Goal: Browse casually

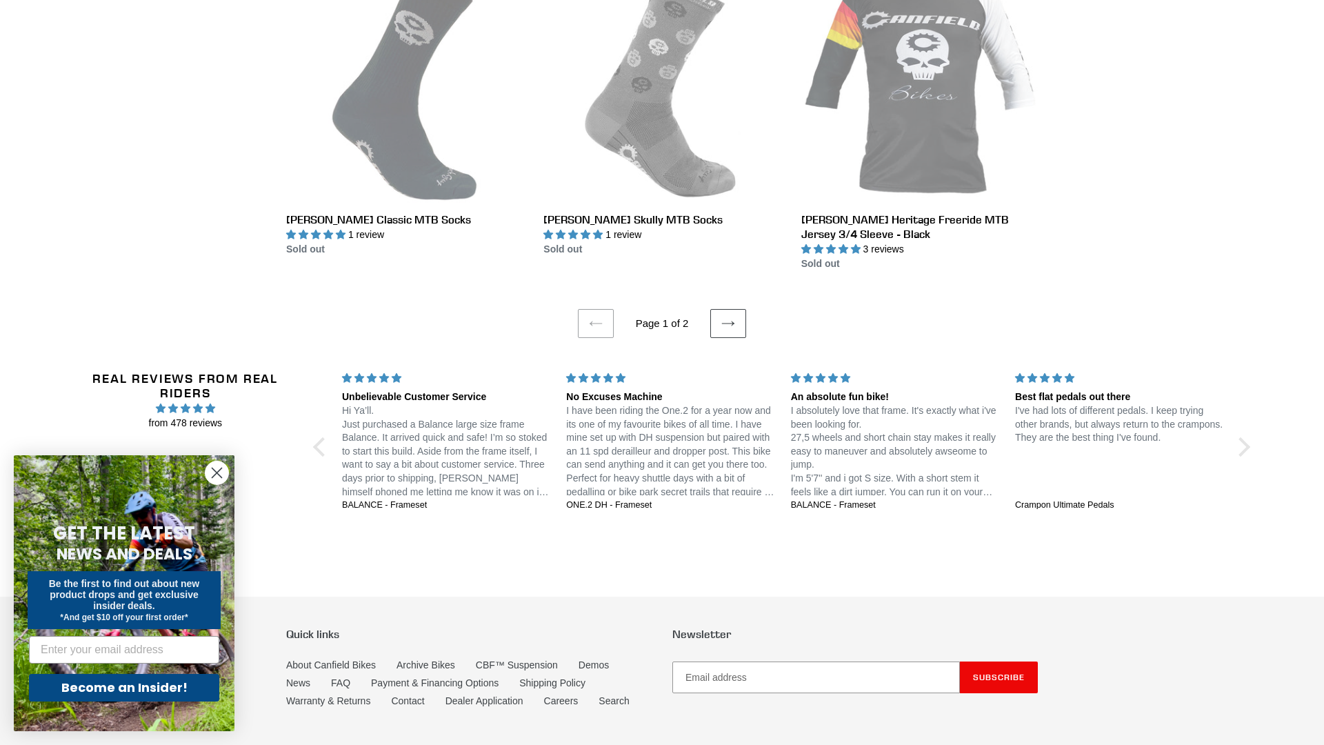
scroll to position [2794, 0]
